Goal: Browse casually

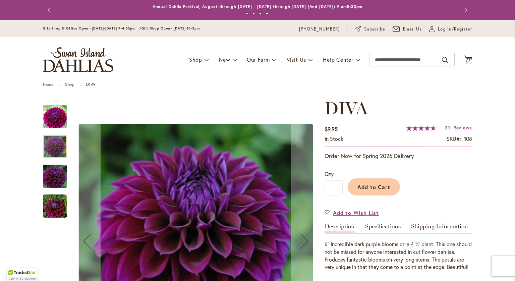
scroll to position [11, 0]
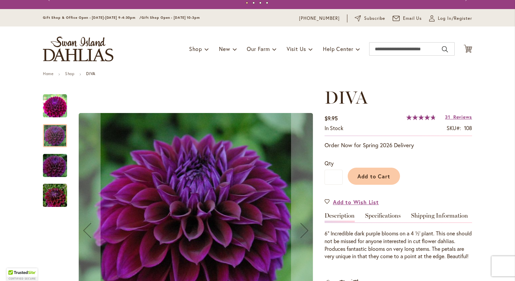
click at [51, 168] on img "Diva" at bounding box center [55, 166] width 48 height 32
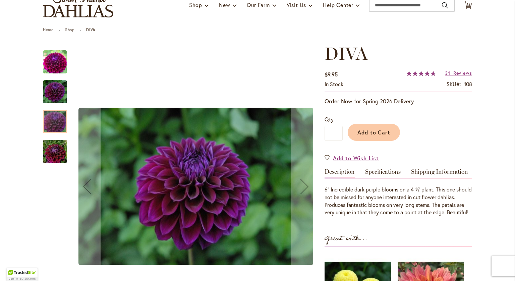
scroll to position [57, 0]
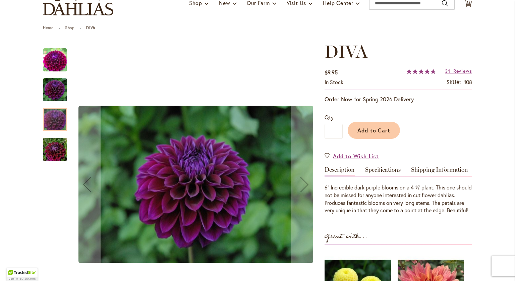
click at [53, 157] on img "Diva" at bounding box center [55, 150] width 48 height 32
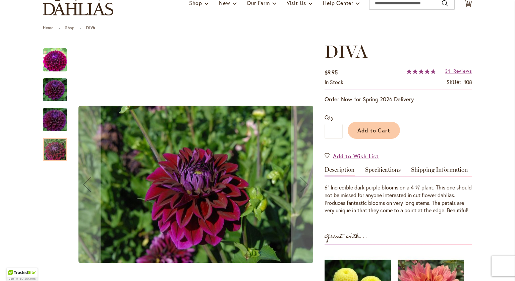
click at [51, 95] on img "Diva" at bounding box center [55, 90] width 24 height 24
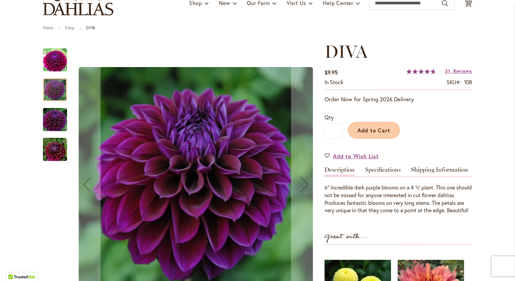
click at [52, 63] on img "Diva" at bounding box center [55, 60] width 24 height 24
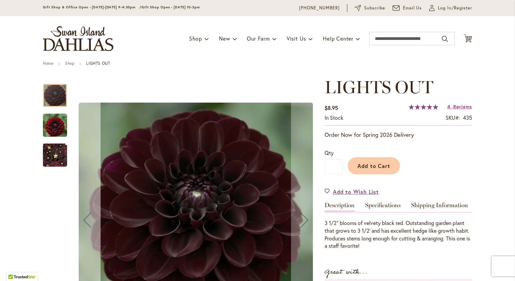
scroll to position [21, 0]
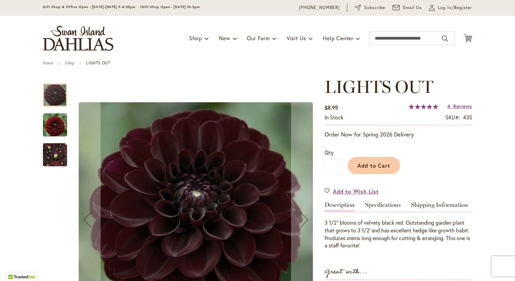
click at [56, 126] on img "LIGHTS OUT" at bounding box center [55, 124] width 24 height 25
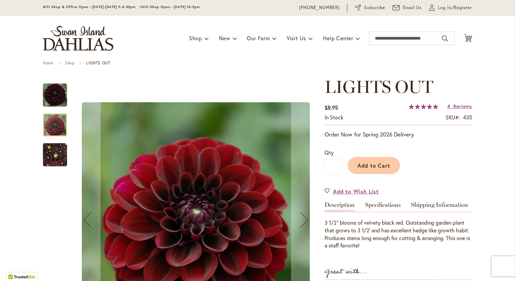
click at [53, 148] on img "LIGHTS OUT" at bounding box center [55, 155] width 24 height 32
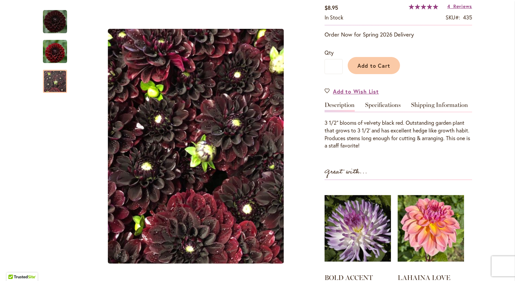
scroll to position [127, 0]
